Goal: Task Accomplishment & Management: Manage account settings

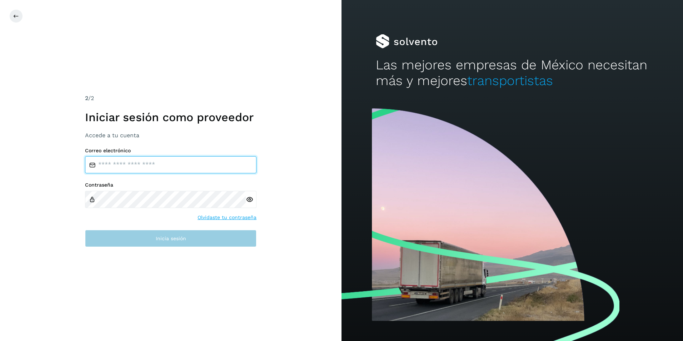
type input "**********"
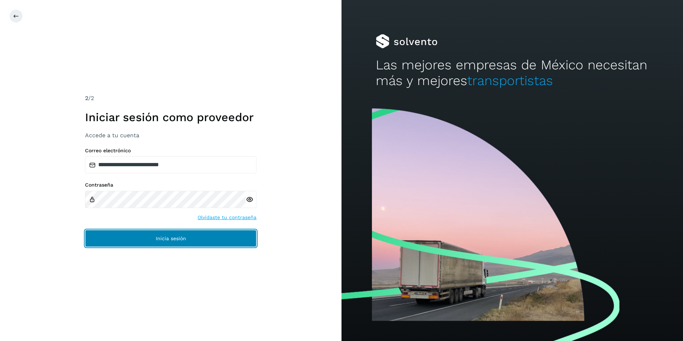
click at [163, 238] on span "Inicia sesión" at bounding box center [171, 238] width 30 height 5
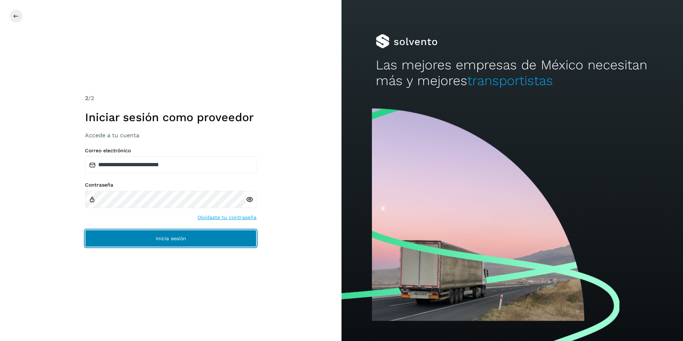
click at [163, 238] on span "Inicia sesión" at bounding box center [171, 238] width 30 height 5
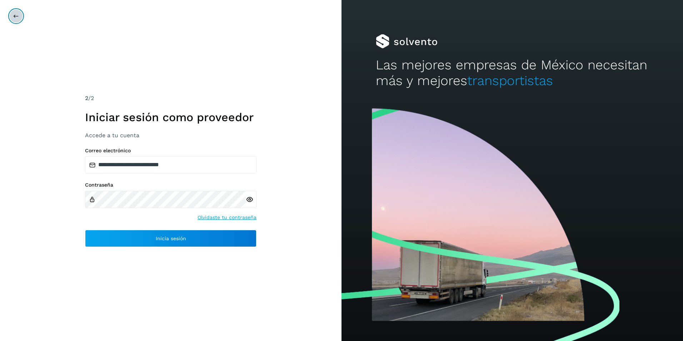
click at [18, 17] on icon at bounding box center [16, 16] width 6 height 6
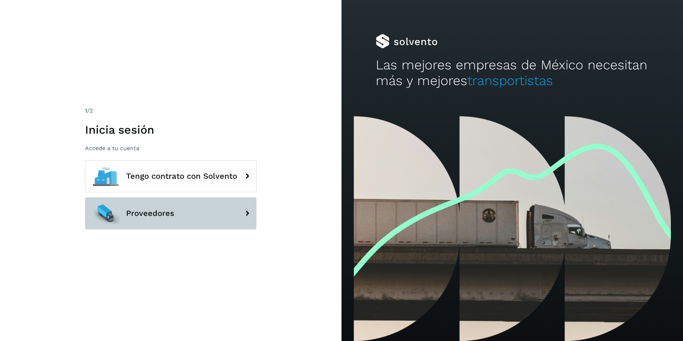
click at [166, 218] on button "Proveedores" at bounding box center [171, 213] width 172 height 32
click at [246, 209] on icon at bounding box center [247, 213] width 14 height 14
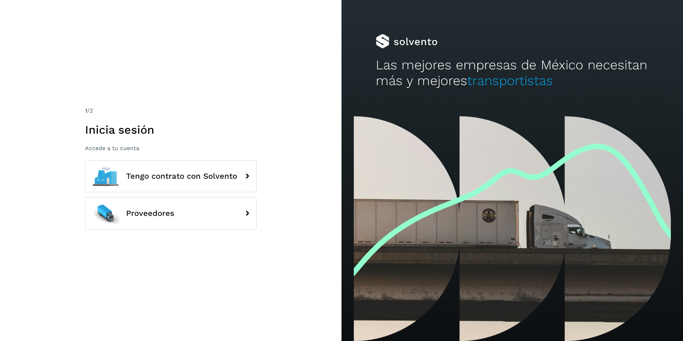
click at [137, 258] on div "1 /2 Inicia sesión Accede a tu cuenta Tengo contrato con Solvento Proveedores" at bounding box center [171, 170] width 342 height 341
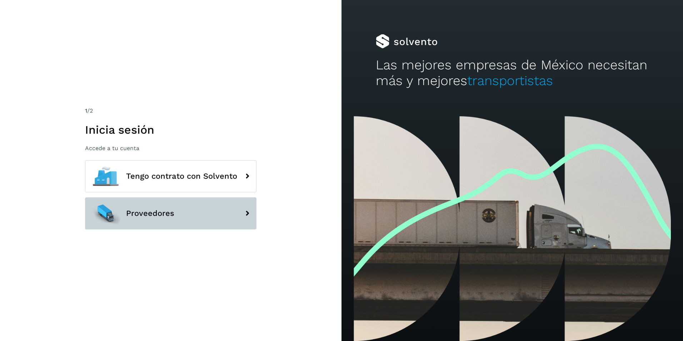
click at [244, 213] on icon at bounding box center [247, 213] width 14 height 14
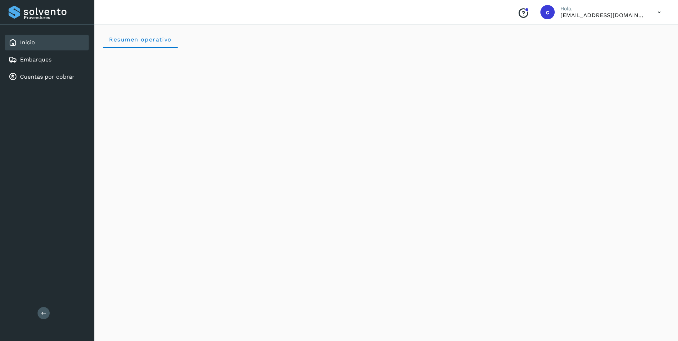
click at [46, 45] on div "Inicio" at bounding box center [47, 43] width 84 height 16
click at [44, 60] on link "Embarques" at bounding box center [35, 59] width 31 height 7
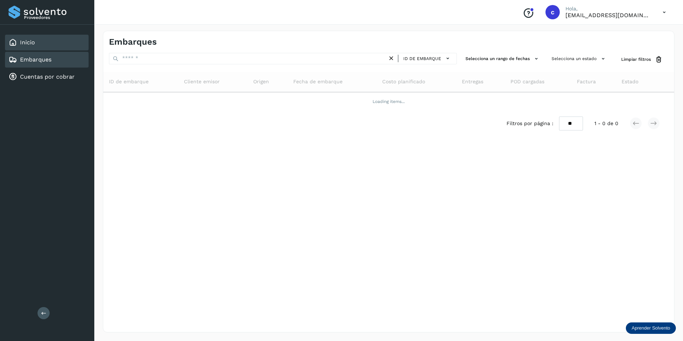
click at [46, 45] on div "Inicio" at bounding box center [47, 43] width 84 height 16
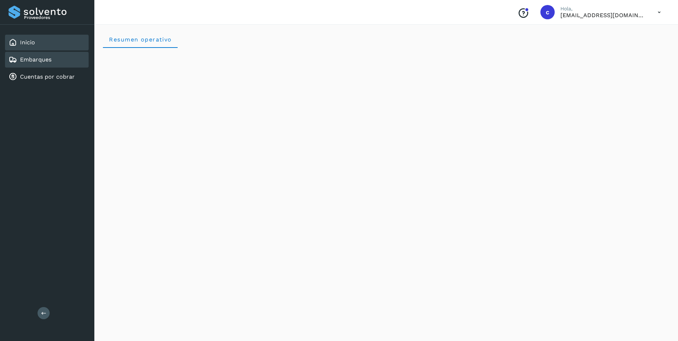
click at [46, 65] on div "Embarques" at bounding box center [47, 60] width 84 height 16
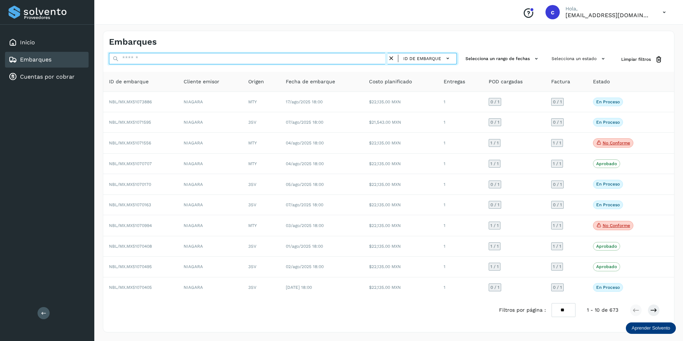
click at [175, 61] on input "text" at bounding box center [248, 58] width 279 height 11
paste input "**********"
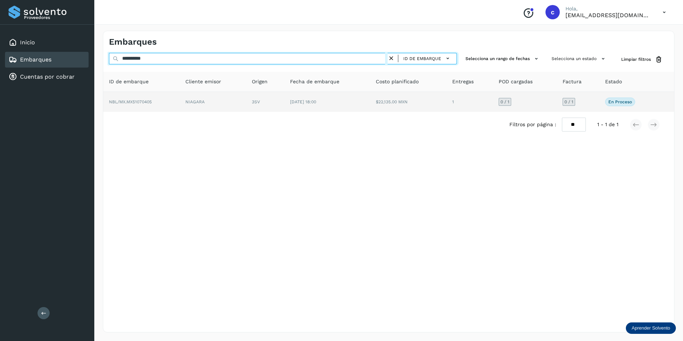
type input "**********"
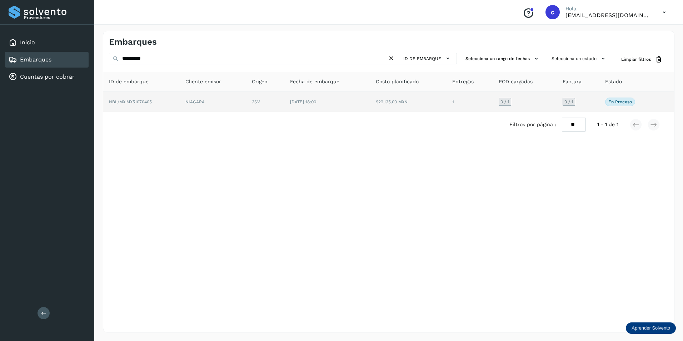
click at [658, 106] on td "En proceso Verifica el estado de la factura o entregas asociadas a este embarque" at bounding box center [666, 102] width 16 height 20
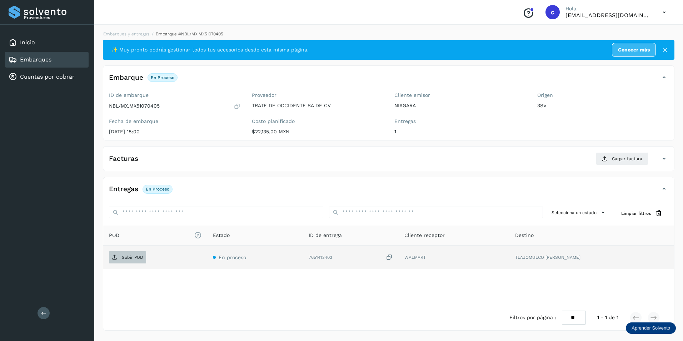
click at [141, 253] on span "Subir POD" at bounding box center [127, 257] width 37 height 11
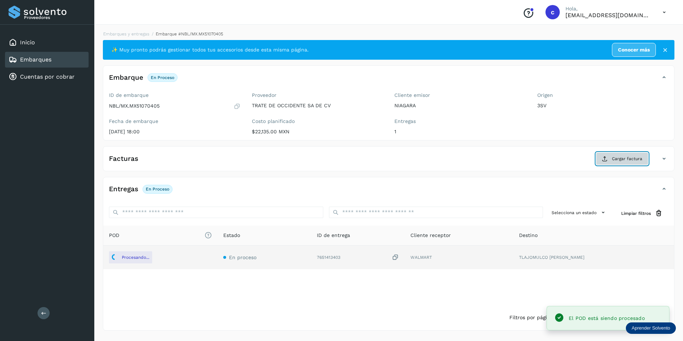
click at [619, 159] on span "Cargar factura" at bounding box center [627, 158] width 30 height 6
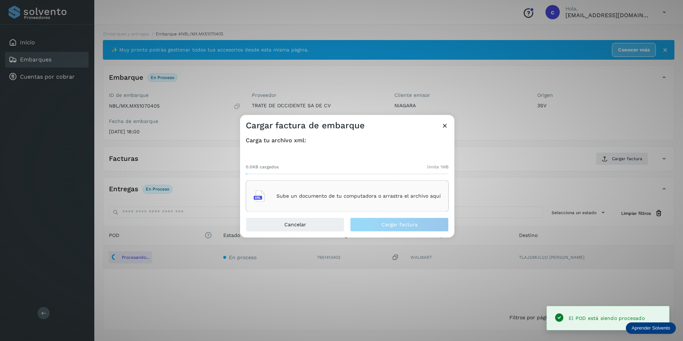
click at [355, 193] on p "Sube un documento de tu computadora o arrastra el archivo aquí" at bounding box center [359, 196] width 164 height 6
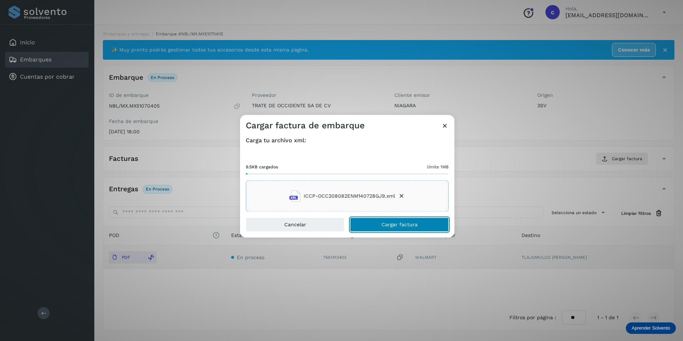
click at [414, 225] on span "Cargar factura" at bounding box center [400, 224] width 36 height 5
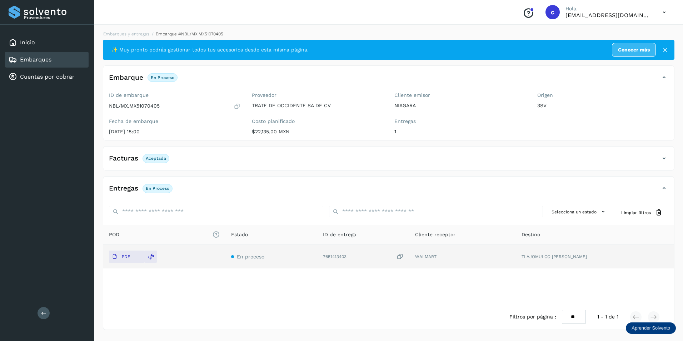
click at [154, 159] on p "Aceptada" at bounding box center [156, 158] width 20 height 5
copy p "Aceptada"
click at [155, 185] on span "En proceso" at bounding box center [158, 188] width 30 height 9
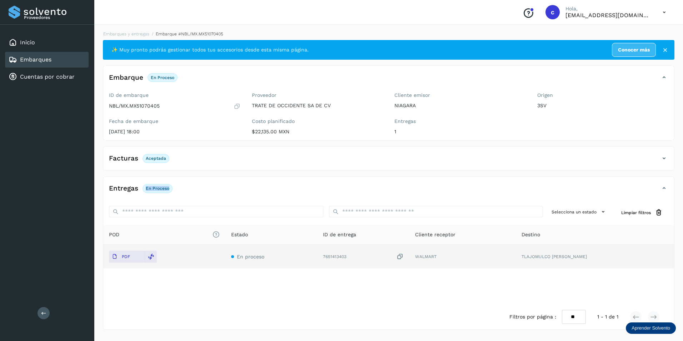
click at [155, 185] on span "En proceso" at bounding box center [158, 188] width 30 height 9
copy div "En proceso"
